Goal: Task Accomplishment & Management: Complete application form

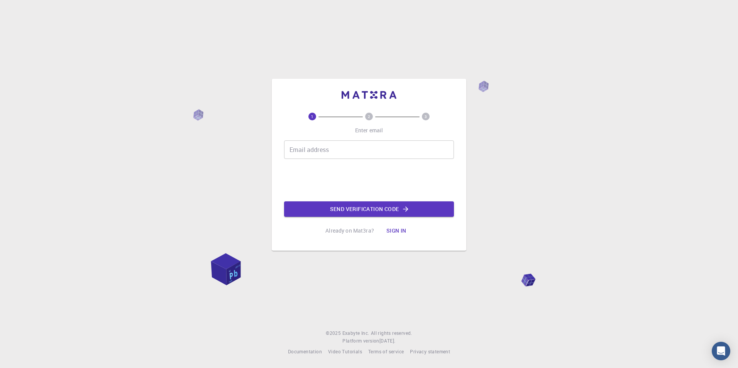
click at [295, 149] on input "Email address" at bounding box center [369, 149] width 170 height 19
type input "[EMAIL_ADDRESS][DOMAIN_NAME]"
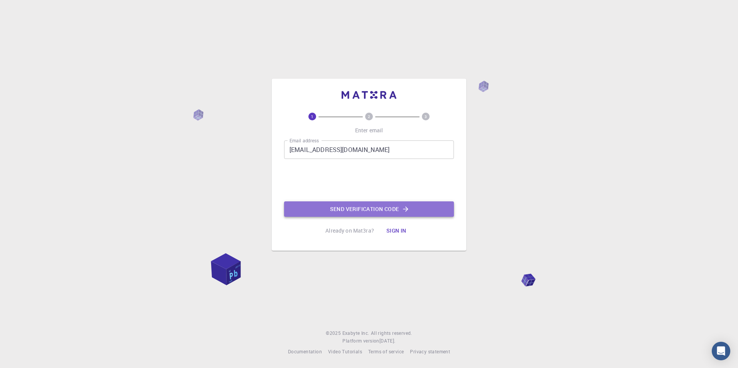
click at [355, 206] on button "Send verification code" at bounding box center [369, 208] width 170 height 15
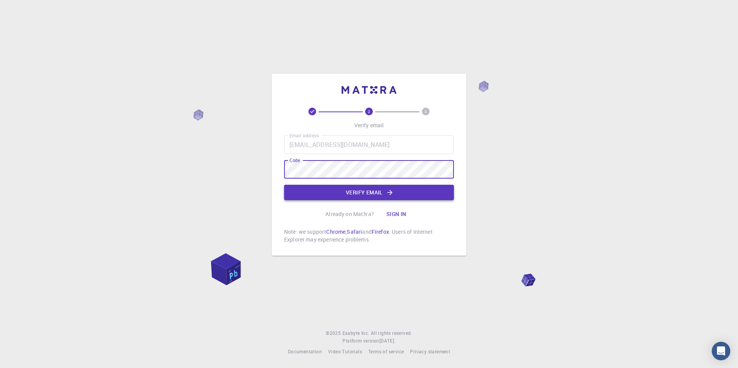
click at [376, 192] on button "Verify email" at bounding box center [369, 192] width 170 height 15
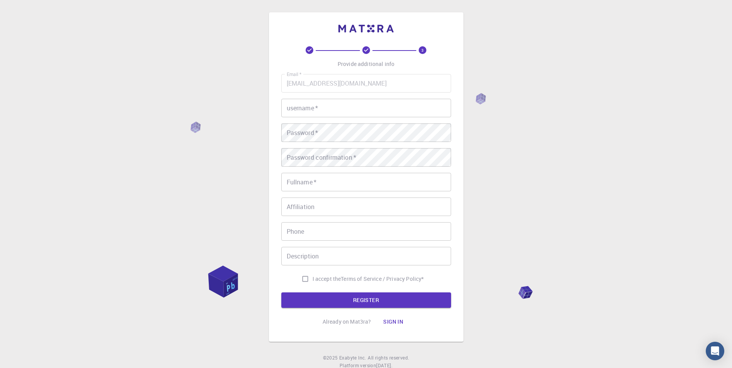
click at [336, 110] on input "username   *" at bounding box center [366, 108] width 170 height 19
click at [327, 105] on input "username   *" at bounding box center [366, 108] width 170 height 19
type input "Lelic"
click at [392, 186] on input "Fullname   *" at bounding box center [366, 182] width 170 height 19
type input "[PERSON_NAME]"
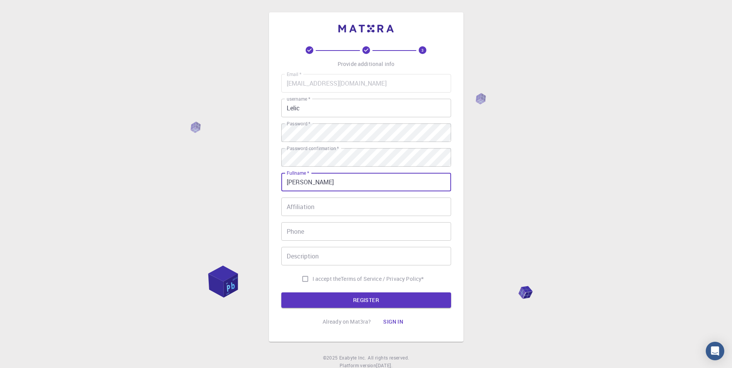
click at [302, 279] on input "I accept the Terms of Service / Privacy Policy *" at bounding box center [305, 279] width 15 height 15
checkbox input "true"
click at [382, 297] on button "REGISTER" at bounding box center [366, 300] width 170 height 15
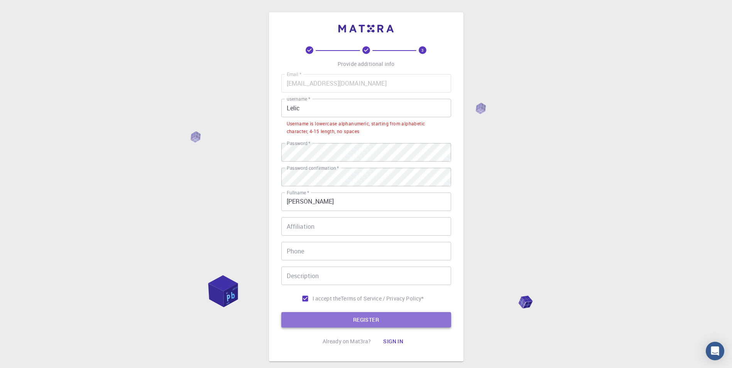
click at [358, 319] on button "REGISTER" at bounding box center [366, 319] width 170 height 15
click at [289, 107] on input "Lelic" at bounding box center [366, 108] width 170 height 19
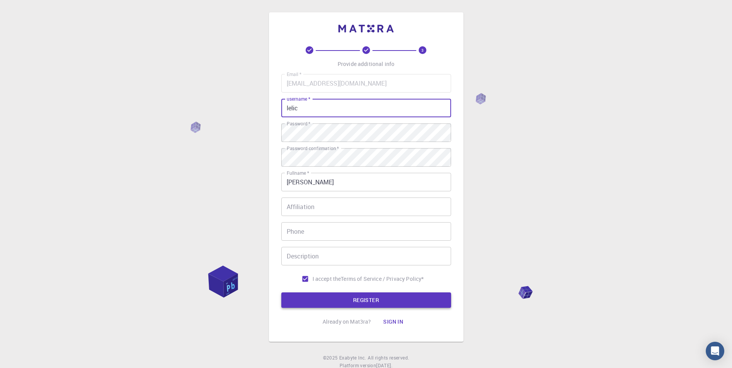
type input "lelic"
click at [392, 304] on button "REGISTER" at bounding box center [366, 300] width 170 height 15
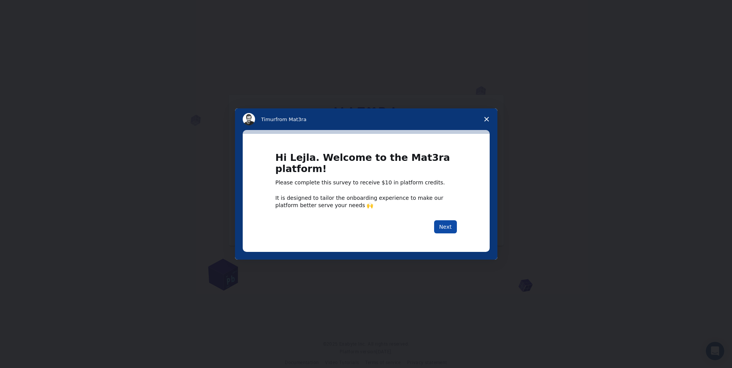
click at [447, 226] on button "Next" at bounding box center [445, 226] width 23 height 13
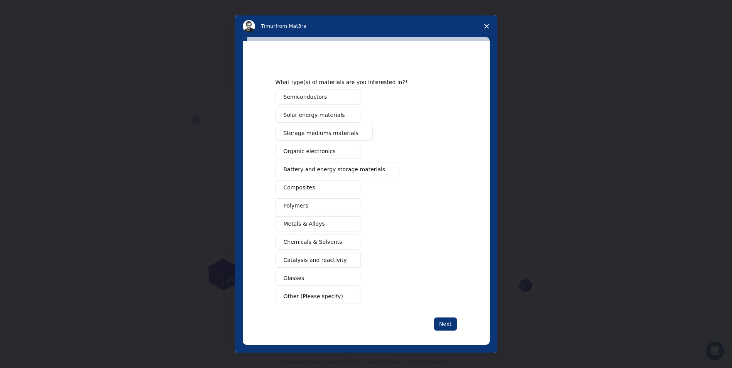
click at [289, 206] on span "Polymers" at bounding box center [296, 206] width 25 height 8
click at [336, 241] on button "Chemicals & Solvents" at bounding box center [318, 242] width 85 height 15
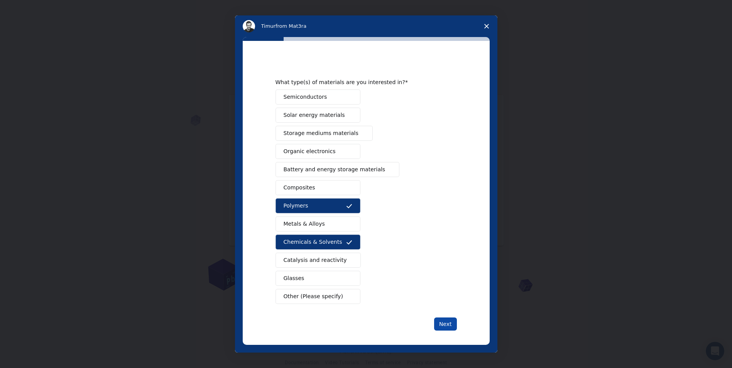
click at [452, 325] on button "Next" at bounding box center [445, 324] width 23 height 13
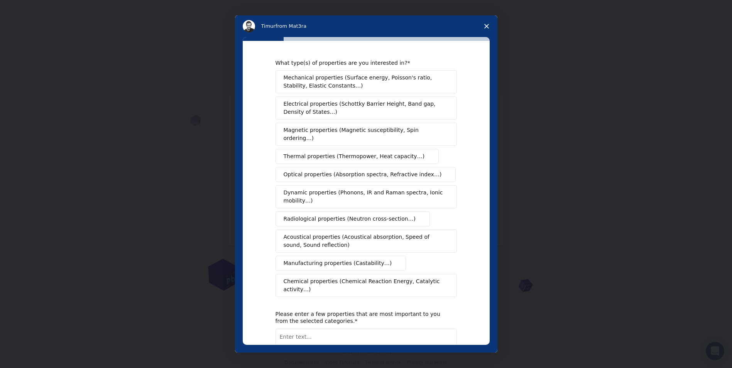
click at [299, 259] on span "Manufacturing properties (Castability…)" at bounding box center [338, 263] width 108 height 8
click at [298, 277] on span "Chemical properties (Chemical Reaction Energy, Catalytic activity…)" at bounding box center [364, 285] width 160 height 16
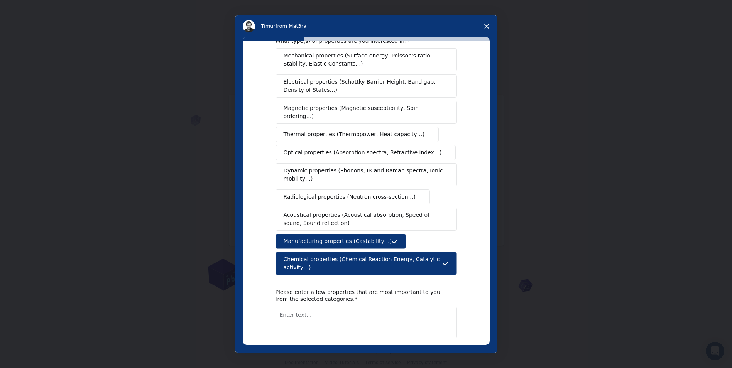
scroll to position [44, 0]
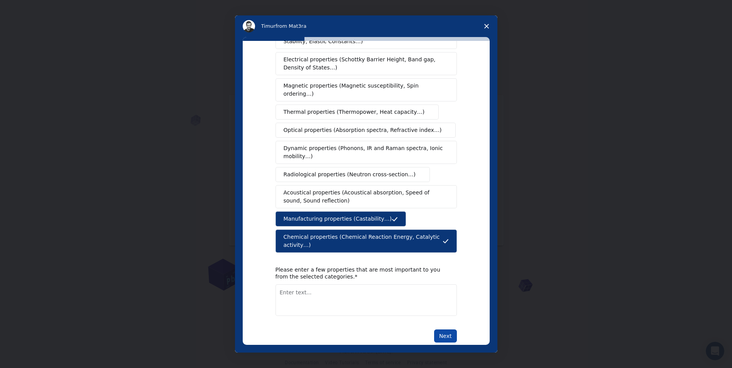
click at [446, 330] on button "Next" at bounding box center [445, 336] width 23 height 13
click at [340, 286] on textarea "Enter text..." at bounding box center [366, 300] width 181 height 32
type textarea "rate of reaction, energy"
click at [440, 330] on button "Next" at bounding box center [445, 336] width 23 height 13
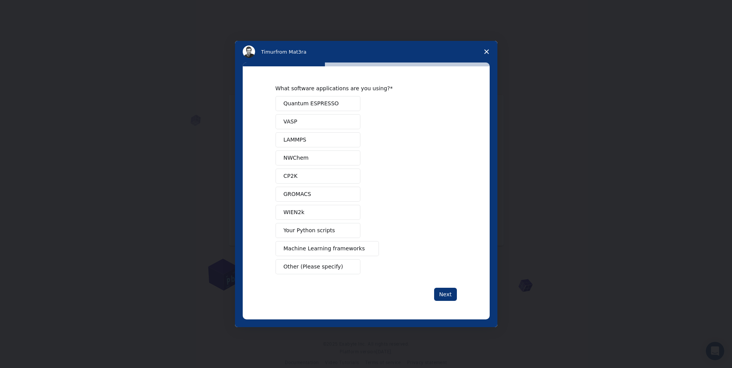
click at [342, 99] on button "Quantum ESPRESSO" at bounding box center [318, 103] width 85 height 15
click at [453, 293] on button "Next" at bounding box center [445, 294] width 23 height 13
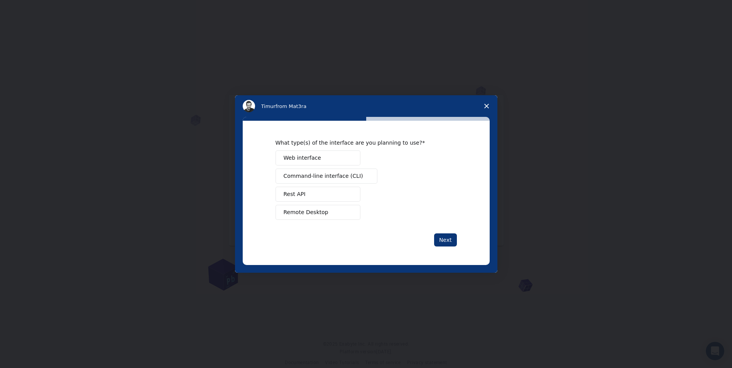
click at [315, 159] on span "Web interface" at bounding box center [302, 158] width 37 height 8
click at [440, 242] on button "Next" at bounding box center [445, 239] width 23 height 13
click at [294, 198] on span "Teach" at bounding box center [291, 194] width 15 height 8
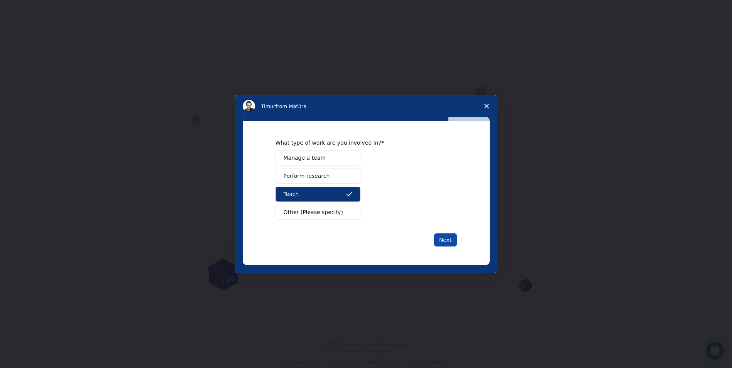
click at [447, 240] on button "Next" at bounding box center [445, 239] width 23 height 13
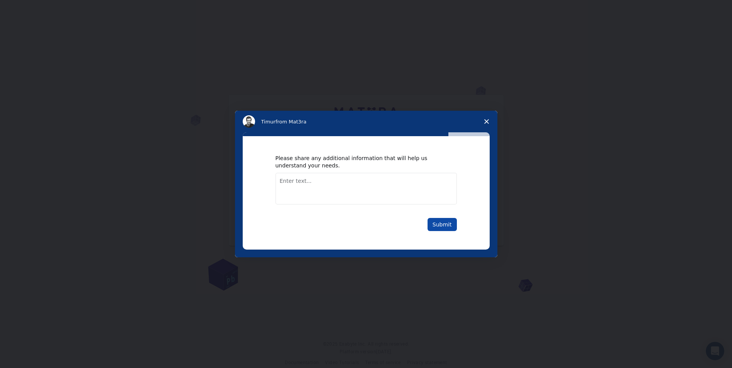
click at [440, 222] on button "Submit" at bounding box center [442, 224] width 29 height 13
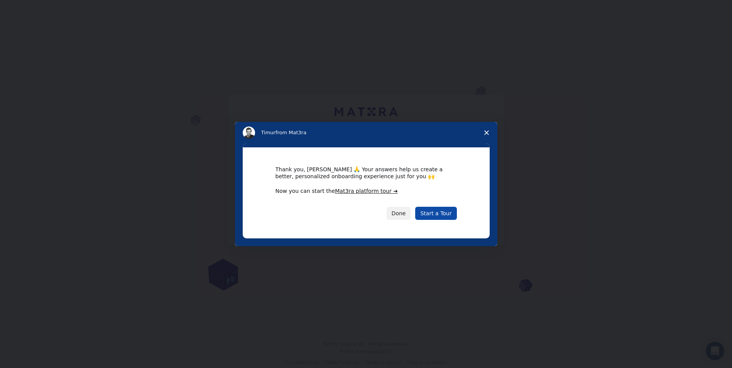
click at [440, 216] on link "Start a Tour" at bounding box center [435, 213] width 41 height 13
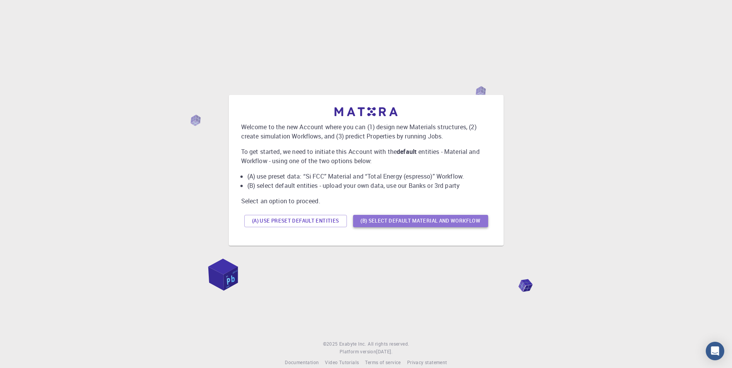
click at [412, 220] on button "(B) Select default material and workflow" at bounding box center [420, 221] width 135 height 12
